Goal: Task Accomplishment & Management: Manage account settings

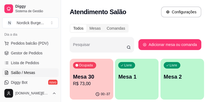
click at [90, 78] on p "Mesa 30" at bounding box center [91, 77] width 37 height 8
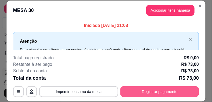
click at [135, 91] on button "Registrar pagamento" at bounding box center [160, 91] width 79 height 11
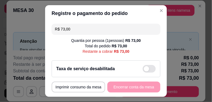
scroll to position [12, 0]
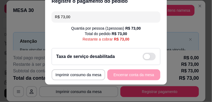
click at [148, 59] on span at bounding box center [149, 57] width 13 height 8
click at [146, 59] on input "checkbox" at bounding box center [145, 60] width 4 height 4
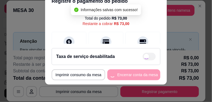
checkbox input "true"
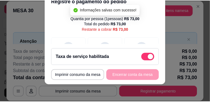
scroll to position [31, 0]
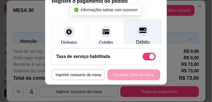
click at [141, 30] on icon at bounding box center [143, 30] width 7 height 7
type input "R$ 0,00"
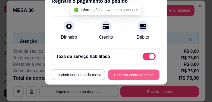
click at [128, 74] on button "Encerrar conta da mesa" at bounding box center [133, 75] width 51 height 11
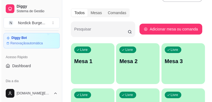
scroll to position [0, 0]
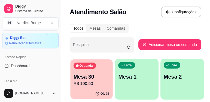
click at [84, 76] on p "Mesa 30" at bounding box center [91, 76] width 36 height 7
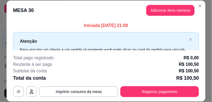
scroll to position [17, 0]
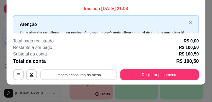
click at [93, 76] on button "Imprimir consumo da mesa" at bounding box center [78, 75] width 77 height 11
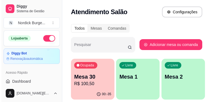
scroll to position [31, 0]
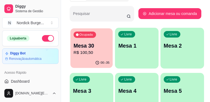
click at [91, 56] on div "Ocupada Mesa 30 R$ 100,50" at bounding box center [91, 42] width 42 height 29
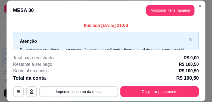
scroll to position [17, 0]
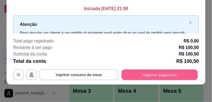
click at [163, 73] on button "Registrar pagamento" at bounding box center [160, 75] width 76 height 11
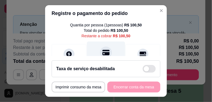
scroll to position [47, 0]
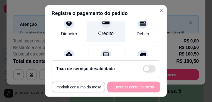
click at [103, 35] on div "Crédito" at bounding box center [107, 33] width 16 height 7
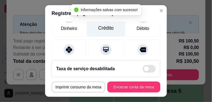
type input "R$ 0,00"
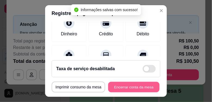
click at [132, 82] on button "Encerrar conta da mesa" at bounding box center [133, 87] width 51 height 11
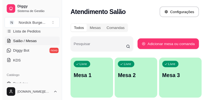
scroll to position [62, 0]
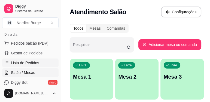
click at [16, 61] on span "Lista de Pedidos" at bounding box center [25, 62] width 28 height 5
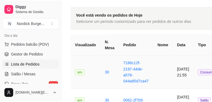
scroll to position [47, 0]
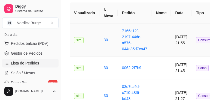
click at [93, 46] on td "sim" at bounding box center [85, 39] width 30 height 33
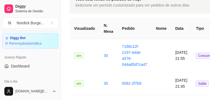
scroll to position [0, 0]
